Goal: Transaction & Acquisition: Purchase product/service

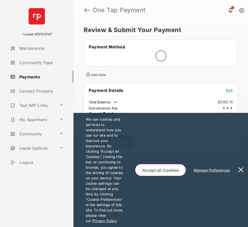
click at [32, 80] on link "Payments" at bounding box center [40, 77] width 65 height 12
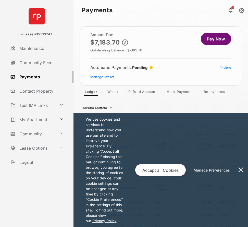
click at [214, 40] on link "Pay Now" at bounding box center [216, 39] width 30 height 12
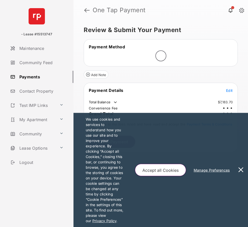
click at [242, 173] on button at bounding box center [240, 170] width 10 height 114
